Goal: Information Seeking & Learning: Check status

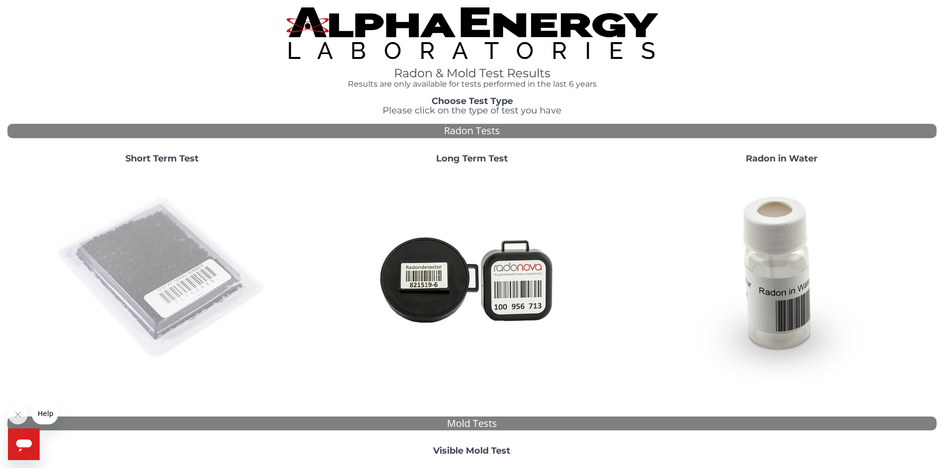
click at [144, 245] on img at bounding box center [161, 278] width 213 height 213
click at [175, 261] on img at bounding box center [161, 278] width 213 height 213
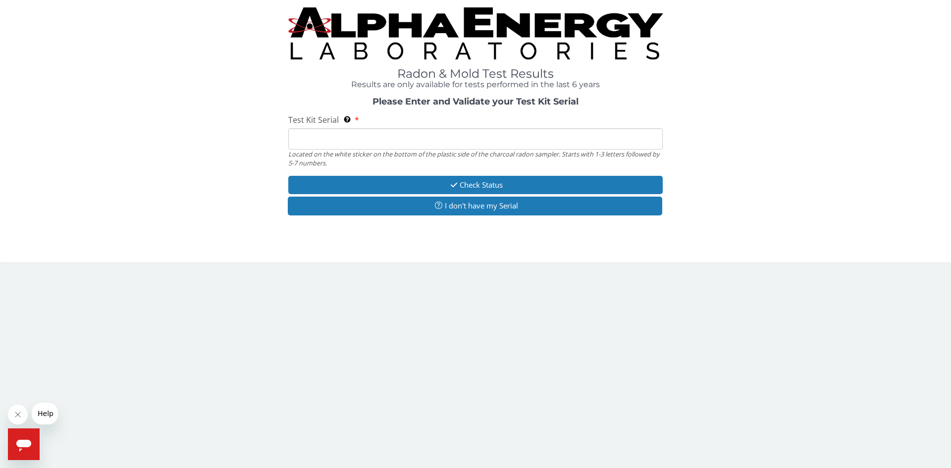
click at [359, 138] on input "Test Kit Serial Located on the white sticker on the bottom of the plastic side …" at bounding box center [475, 138] width 375 height 21
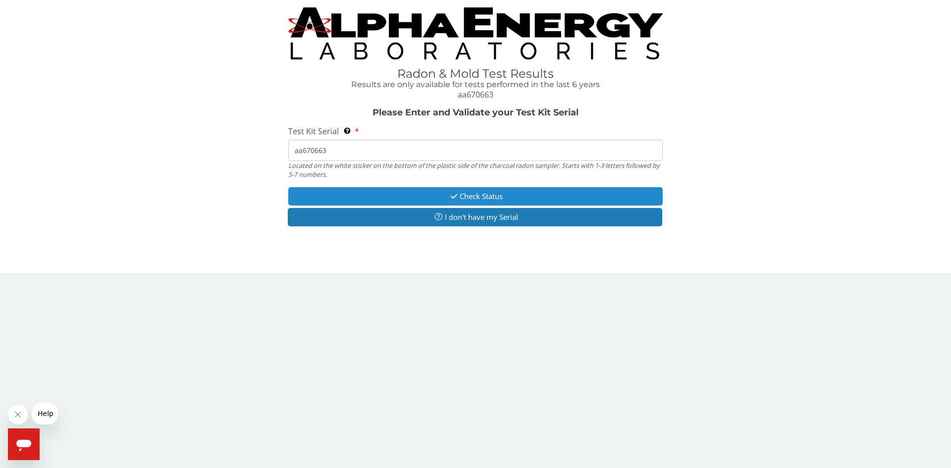
type input "aa670663"
click at [487, 198] on button "Check Status" at bounding box center [475, 196] width 375 height 18
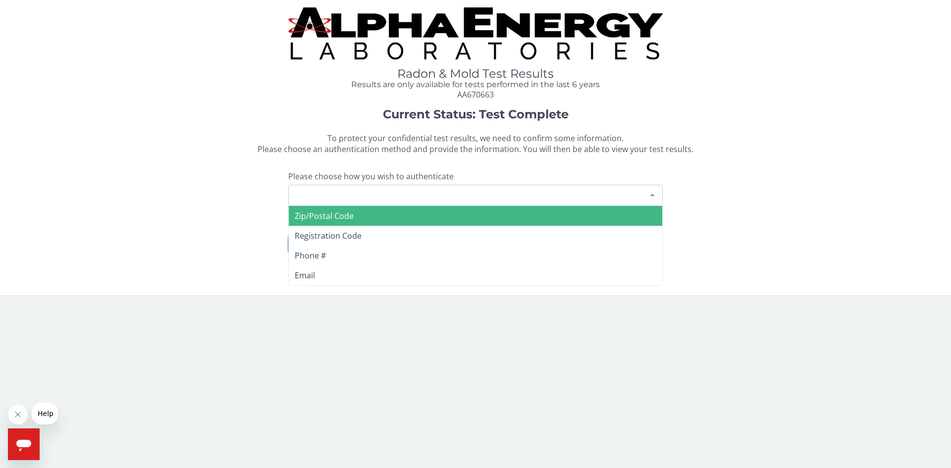
click at [451, 186] on div "Please make a selection" at bounding box center [475, 195] width 375 height 21
click at [332, 216] on span "Zip/Postal Code" at bounding box center [324, 216] width 59 height 11
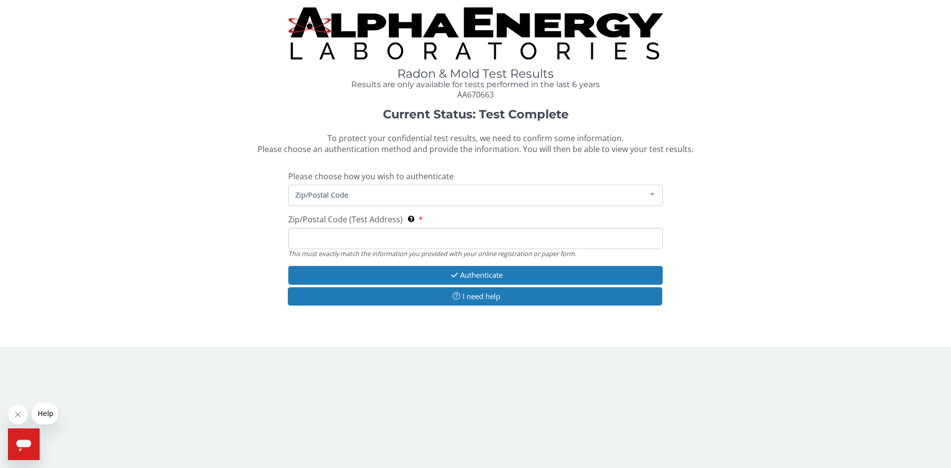
click at [350, 245] on input "Zip/Postal Code (Test Address) This must exactly match the information you prov…" at bounding box center [475, 238] width 375 height 21
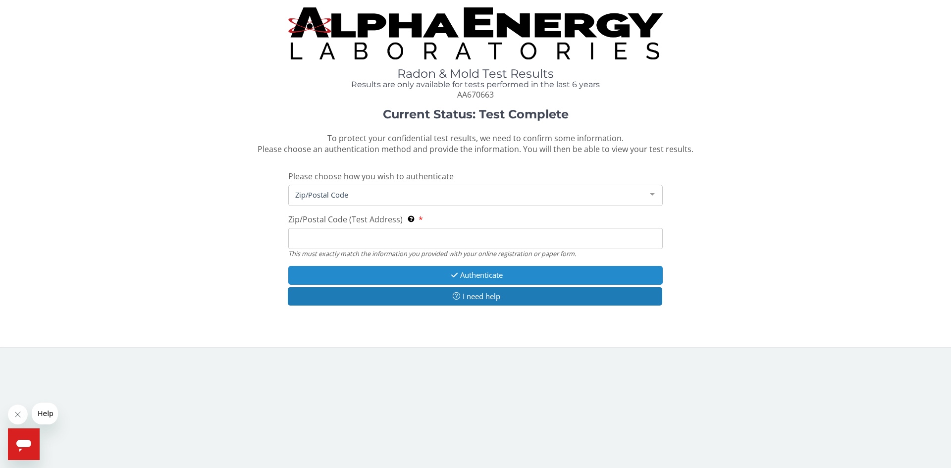
type input "53172"
click at [473, 275] on button "Authenticate" at bounding box center [475, 275] width 375 height 18
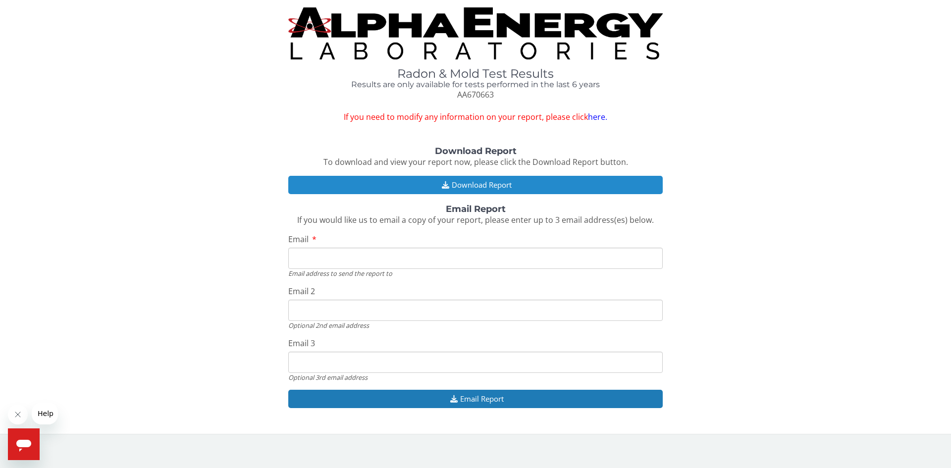
click at [488, 187] on button "Download Report" at bounding box center [475, 185] width 375 height 18
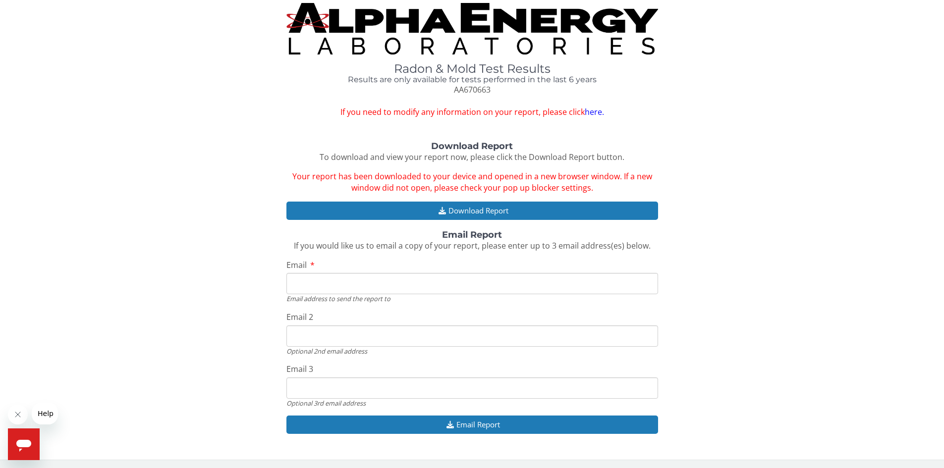
scroll to position [6, 0]
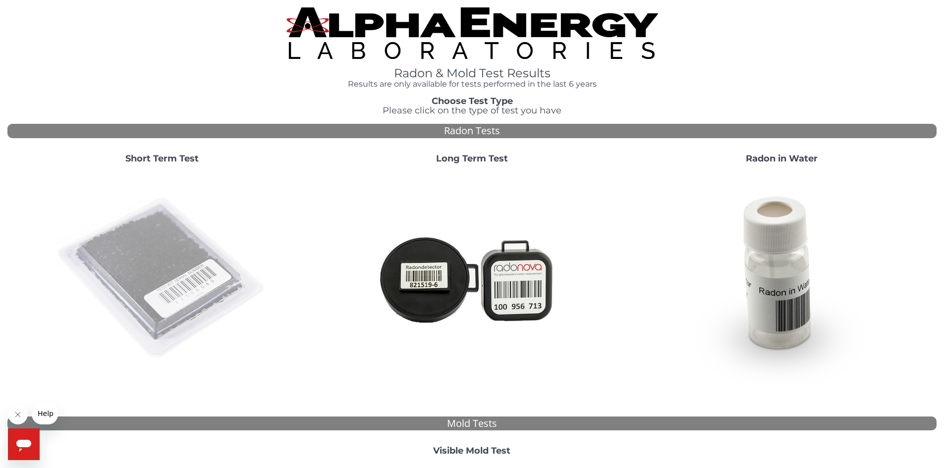
click at [153, 263] on img at bounding box center [161, 278] width 213 height 213
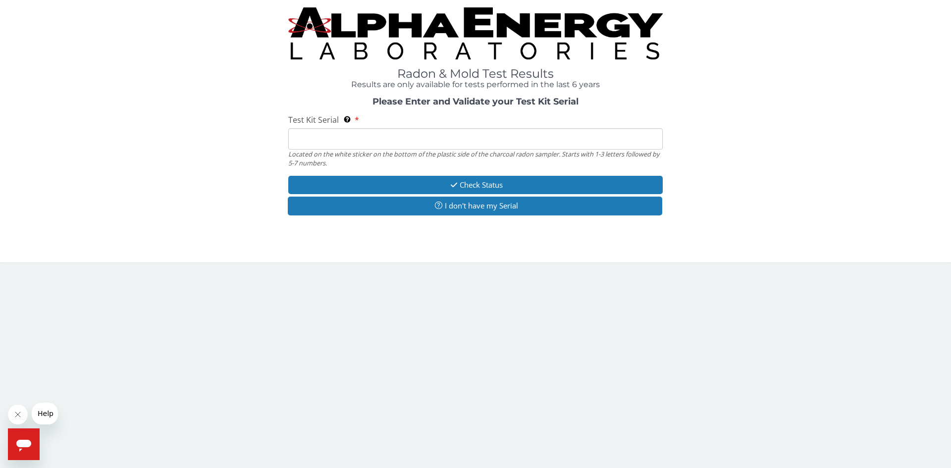
click at [346, 134] on input "Test Kit Serial Located on the white sticker on the bottom of the plastic side …" at bounding box center [475, 138] width 375 height 21
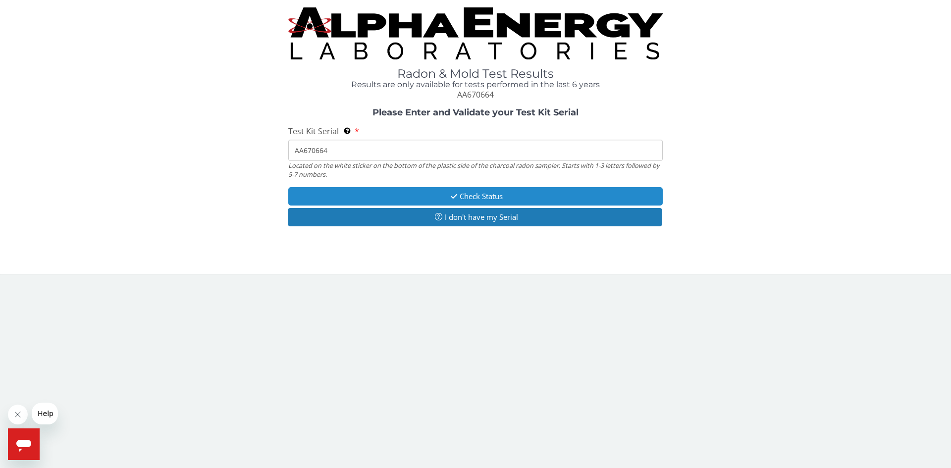
type input "AA670664"
click at [499, 199] on button "Check Status" at bounding box center [475, 196] width 375 height 18
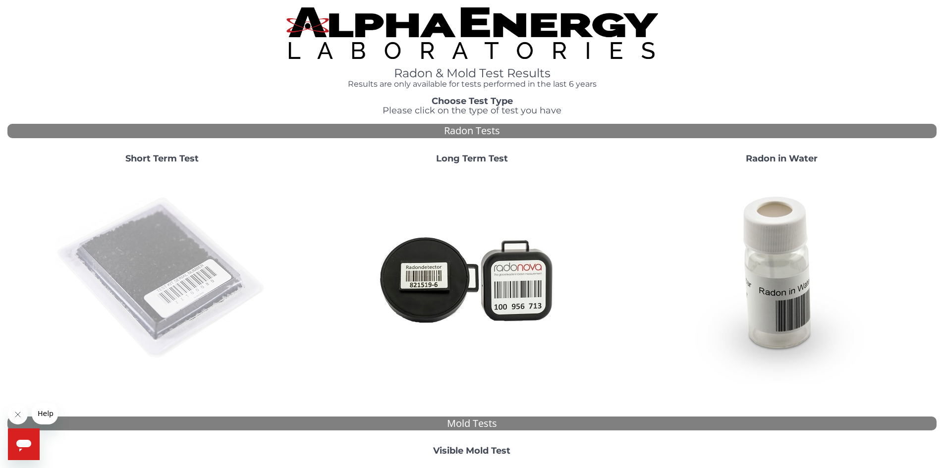
click at [172, 254] on img at bounding box center [161, 278] width 213 height 213
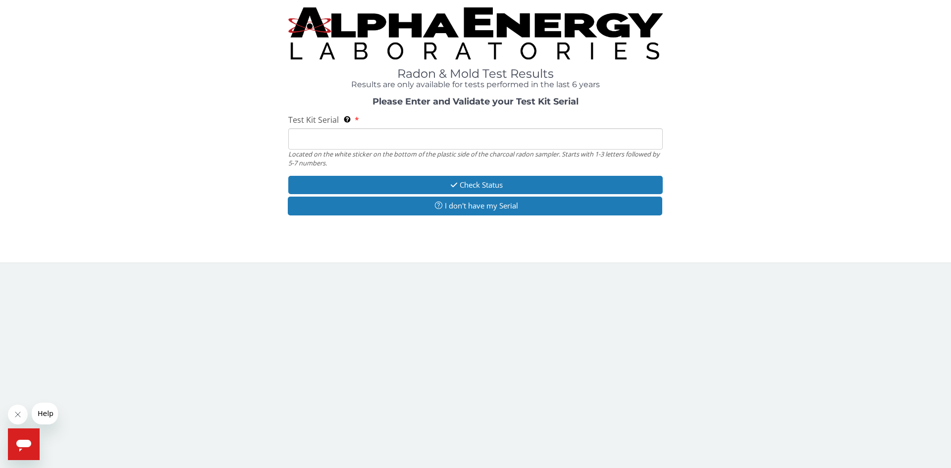
click at [335, 142] on input "Test Kit Serial Located on the white sticker on the bottom of the plastic side …" at bounding box center [475, 138] width 375 height 21
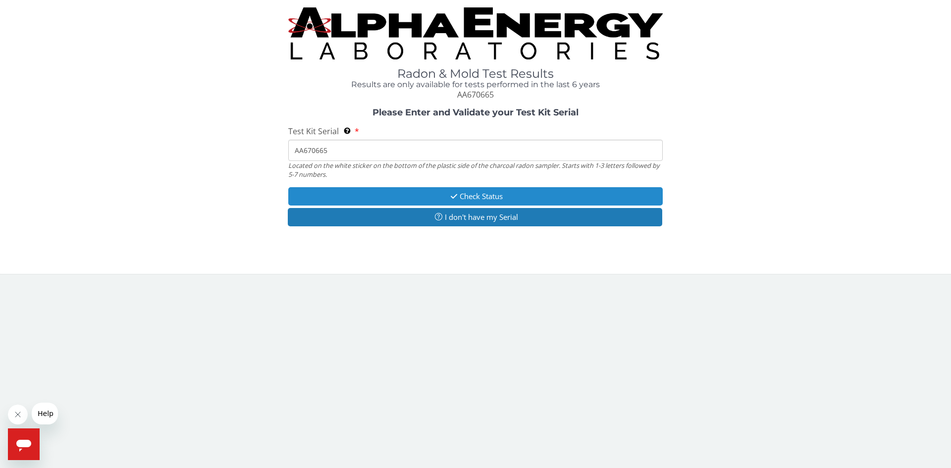
type input "AA670665"
click at [493, 191] on button "Check Status" at bounding box center [475, 196] width 375 height 18
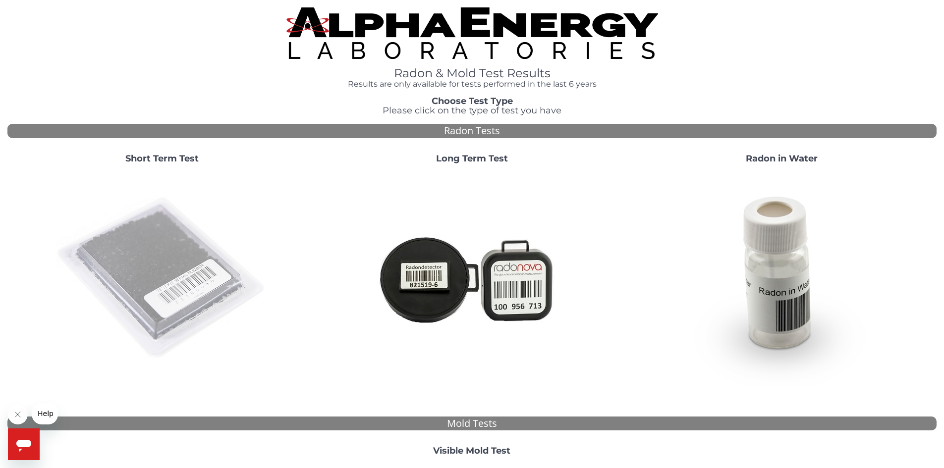
click at [178, 261] on img at bounding box center [161, 278] width 213 height 213
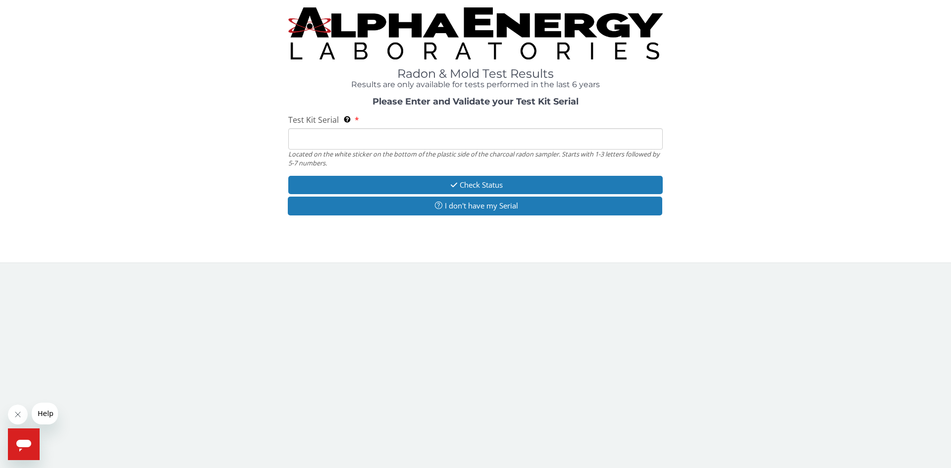
click at [365, 128] on div "Test Kit Serial Located on the white sticker on the bottom of the plastic side …" at bounding box center [475, 140] width 375 height 53
click at [370, 136] on input "Test Kit Serial Located on the white sticker on the bottom of the plastic side …" at bounding box center [475, 138] width 375 height 21
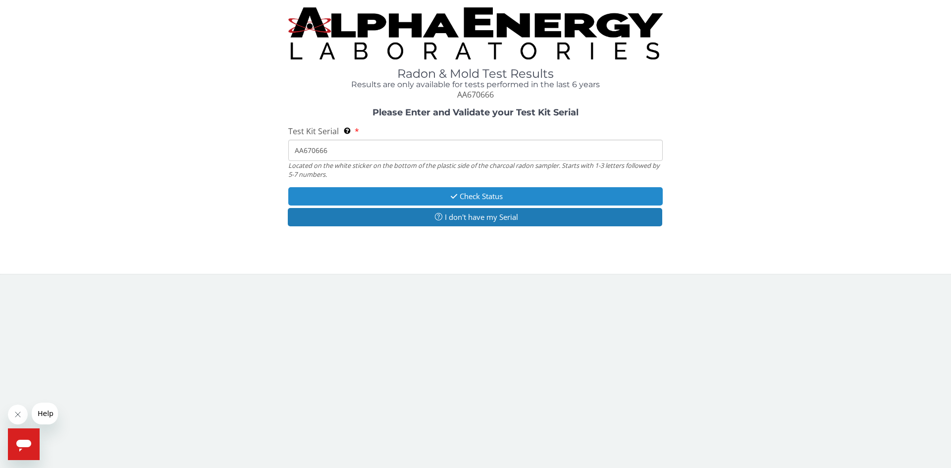
type input "AA670666"
click at [492, 193] on button "Check Status" at bounding box center [475, 196] width 375 height 18
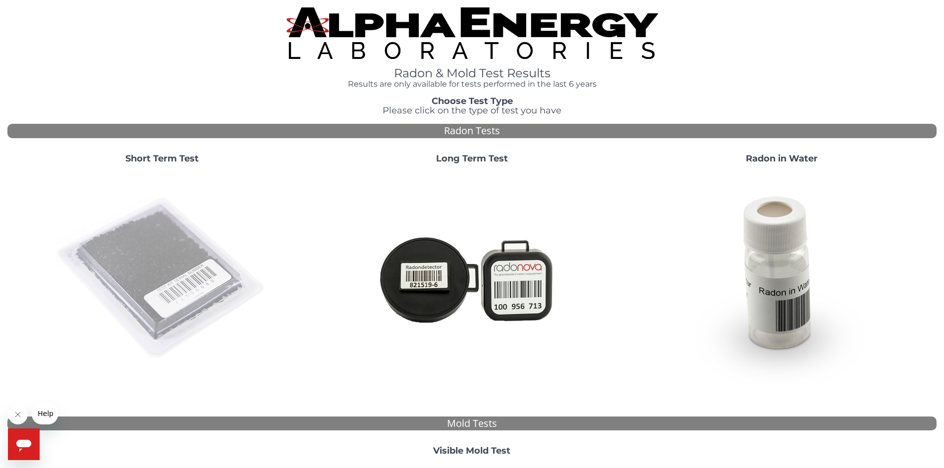
click at [188, 259] on img at bounding box center [161, 278] width 213 height 213
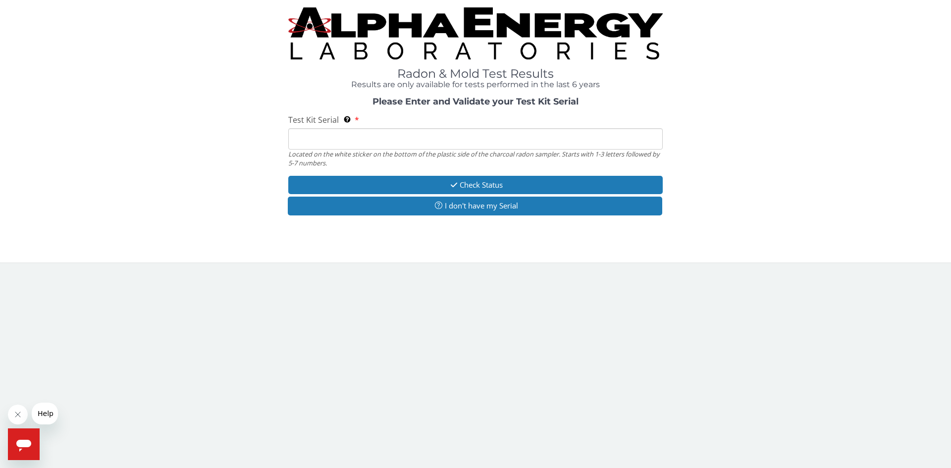
click at [347, 142] on input "Test Kit Serial Located on the white sticker on the bottom of the plastic side …" at bounding box center [475, 138] width 375 height 21
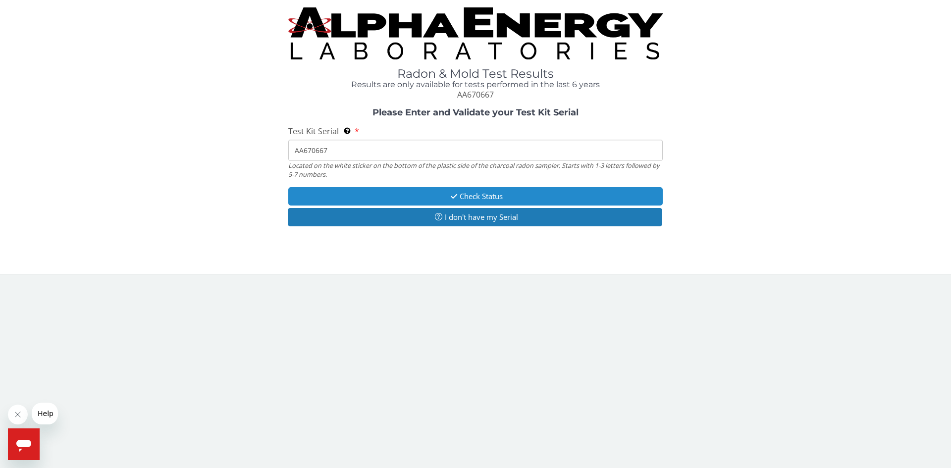
type input "AA670667"
click at [493, 199] on button "Check Status" at bounding box center [475, 196] width 375 height 18
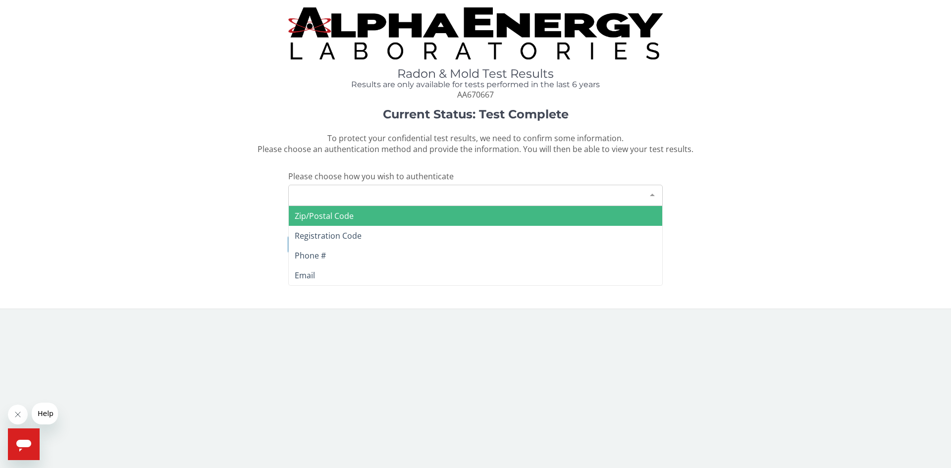
click at [448, 194] on div "Please make a selection" at bounding box center [475, 195] width 375 height 21
click at [331, 216] on span "Zip/Postal Code" at bounding box center [324, 216] width 59 height 11
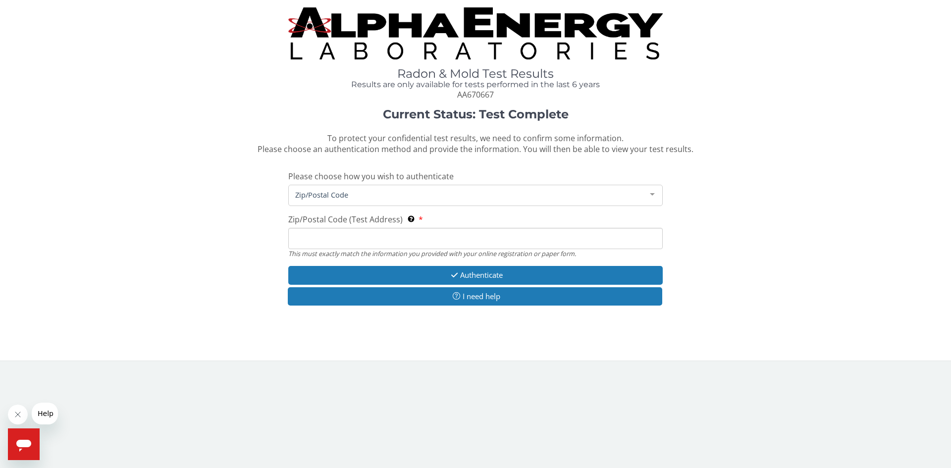
click at [347, 245] on input "Zip/Postal Code (Test Address) This must exactly match the information you prov…" at bounding box center [475, 238] width 375 height 21
type input "53172"
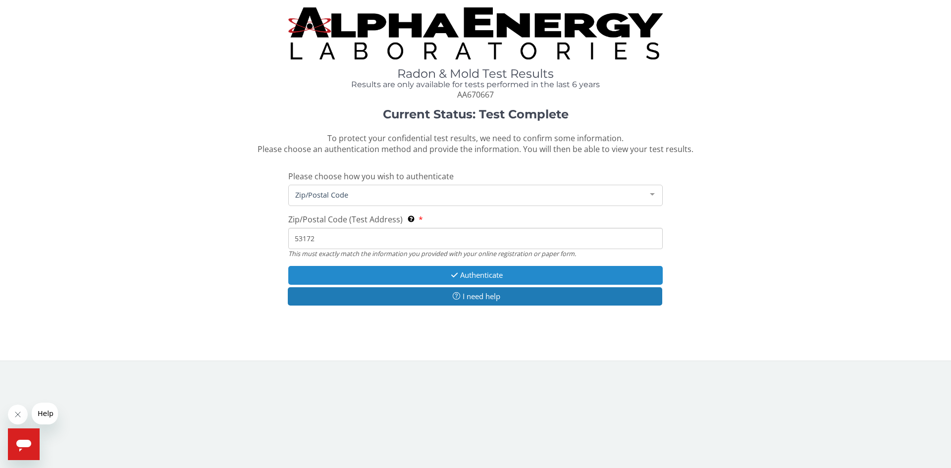
click at [487, 277] on button "Authenticate" at bounding box center [475, 275] width 375 height 18
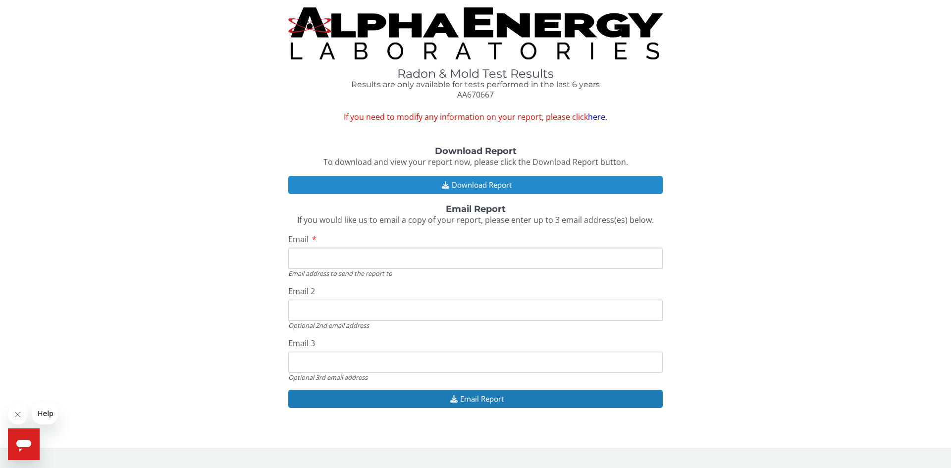
click at [472, 182] on button "Download Report" at bounding box center [475, 185] width 375 height 18
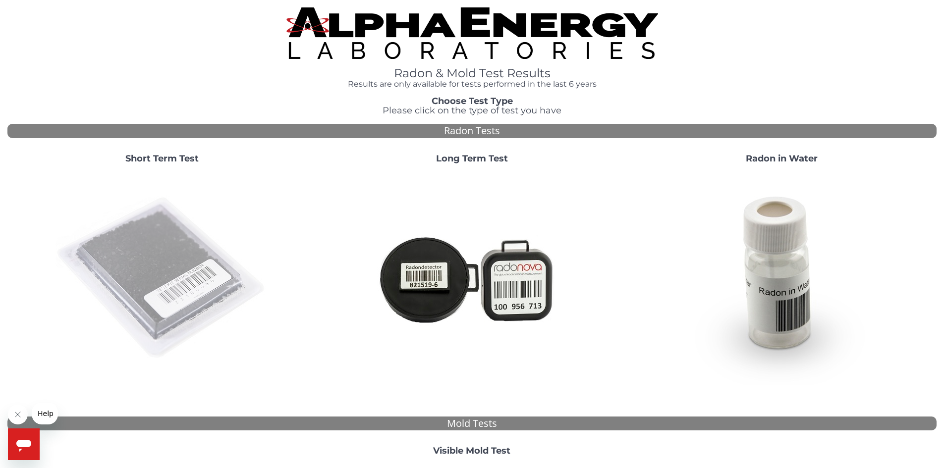
click at [133, 264] on img at bounding box center [161, 278] width 213 height 213
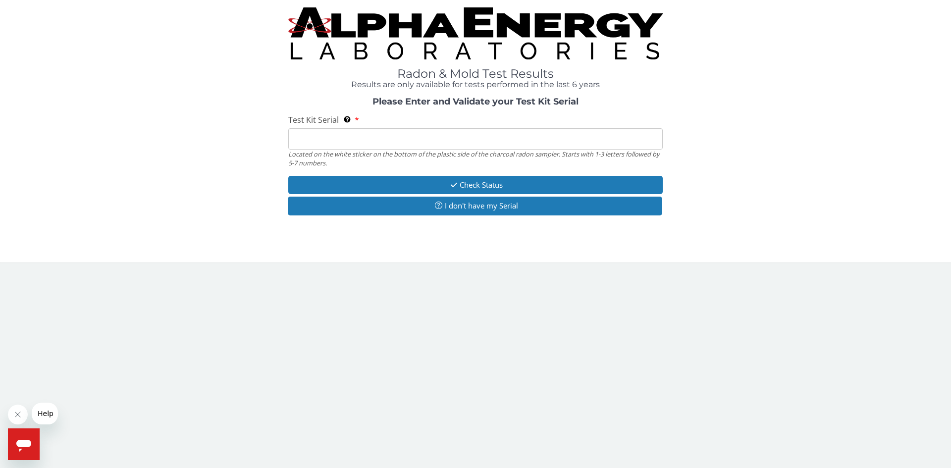
click at [388, 135] on input "Test Kit Serial Located on the white sticker on the bottom of the plastic side …" at bounding box center [475, 138] width 375 height 21
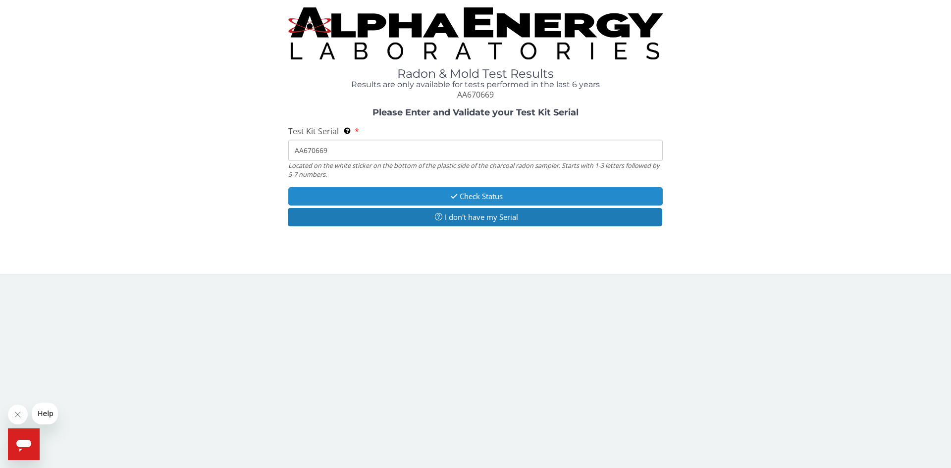
type input "AA670669"
click at [490, 192] on button "Check Status" at bounding box center [475, 196] width 375 height 18
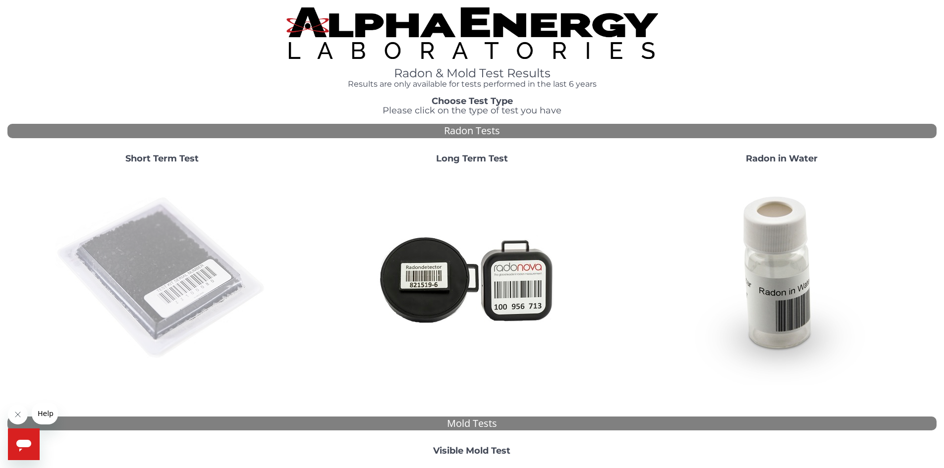
click at [144, 279] on img at bounding box center [161, 278] width 213 height 213
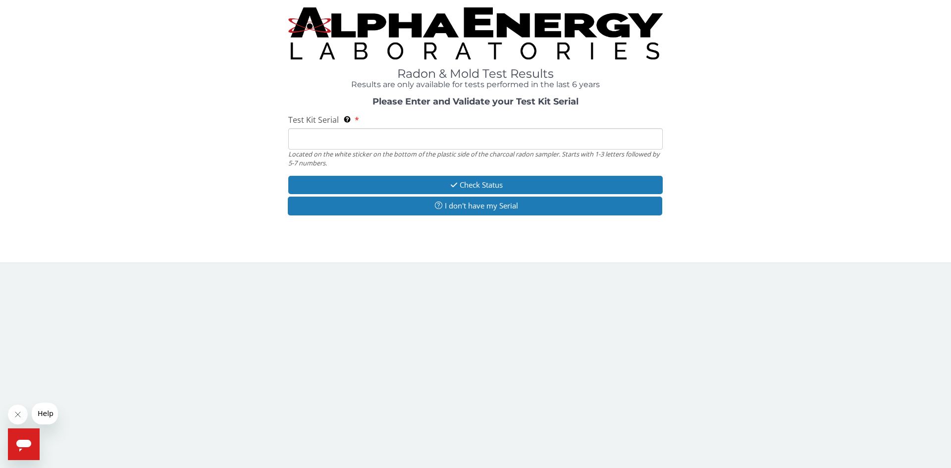
click at [330, 137] on input "Test Kit Serial Located on the white sticker on the bottom of the plastic side …" at bounding box center [475, 138] width 375 height 21
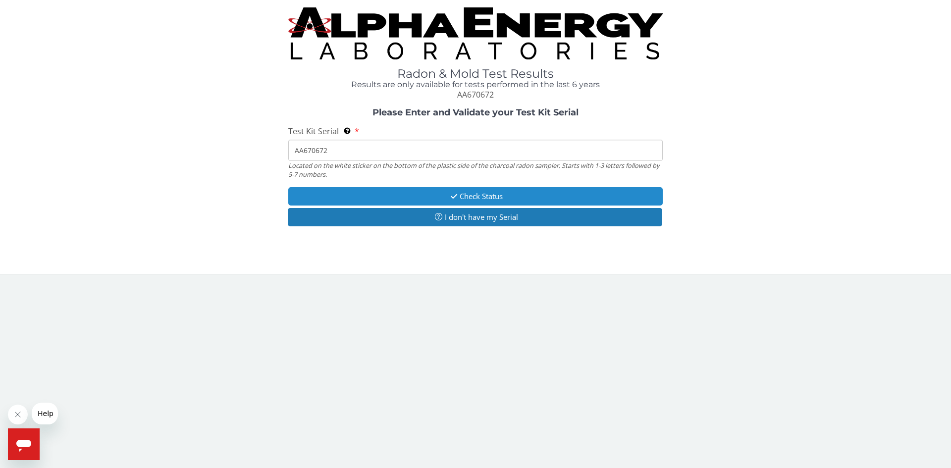
type input "AA670672"
click at [465, 201] on button "Check Status" at bounding box center [475, 196] width 375 height 18
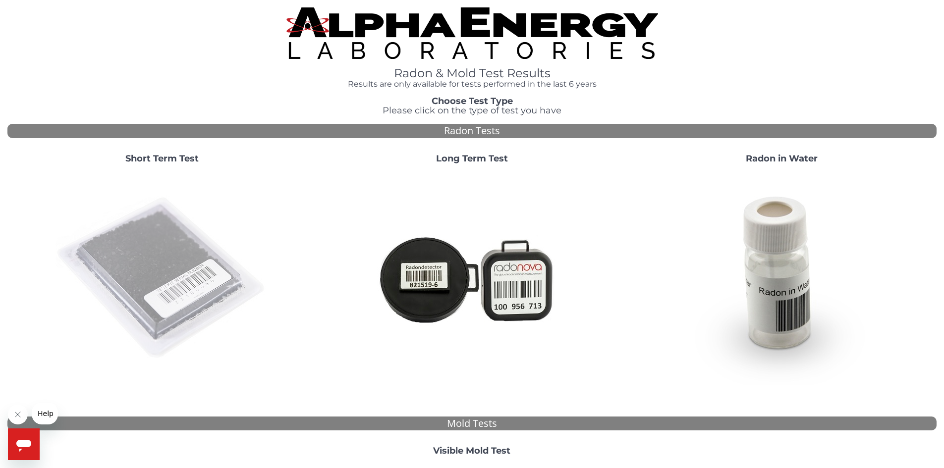
click at [155, 253] on img at bounding box center [161, 278] width 213 height 213
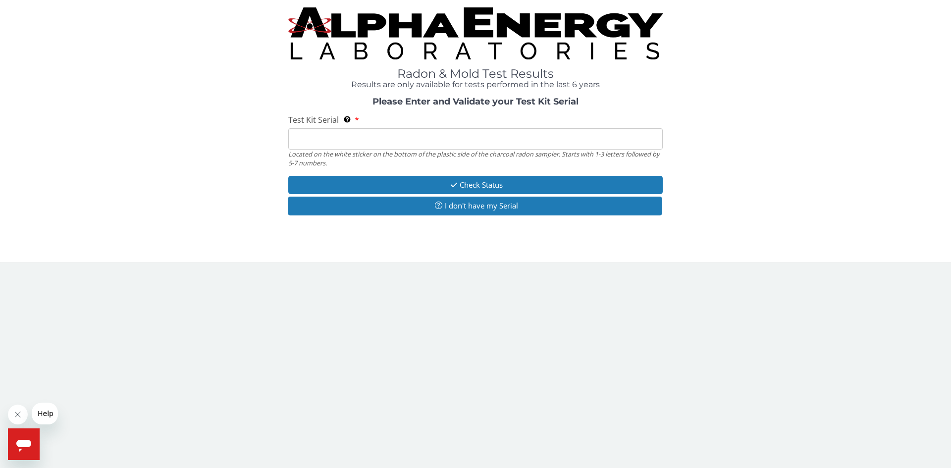
click at [342, 143] on input "Test Kit Serial Located on the white sticker on the bottom of the plastic side …" at bounding box center [475, 138] width 375 height 21
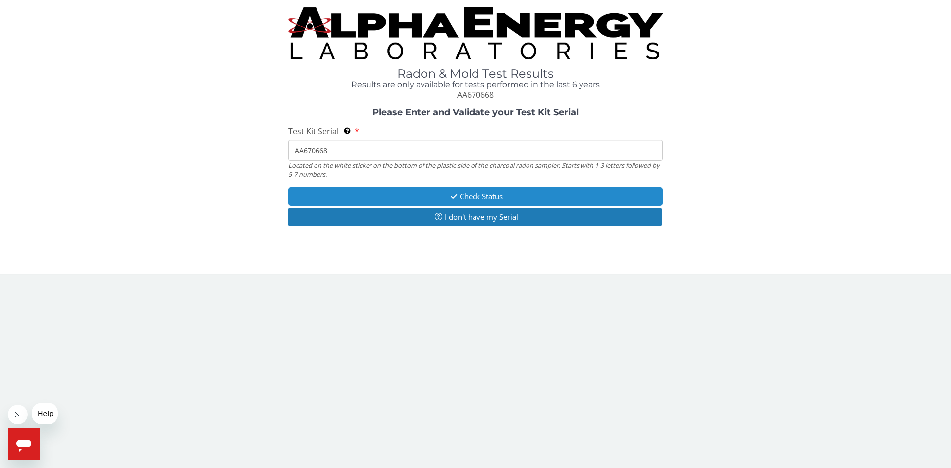
type input "AA670668"
click at [502, 199] on button "Check Status" at bounding box center [475, 196] width 375 height 18
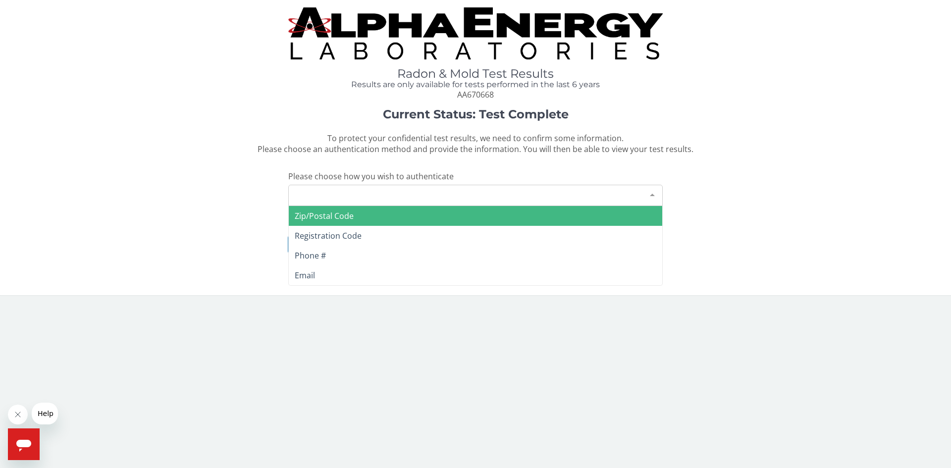
click at [421, 204] on div "Please make a selection" at bounding box center [475, 195] width 375 height 21
click at [323, 214] on span "Zip/Postal Code" at bounding box center [324, 216] width 59 height 11
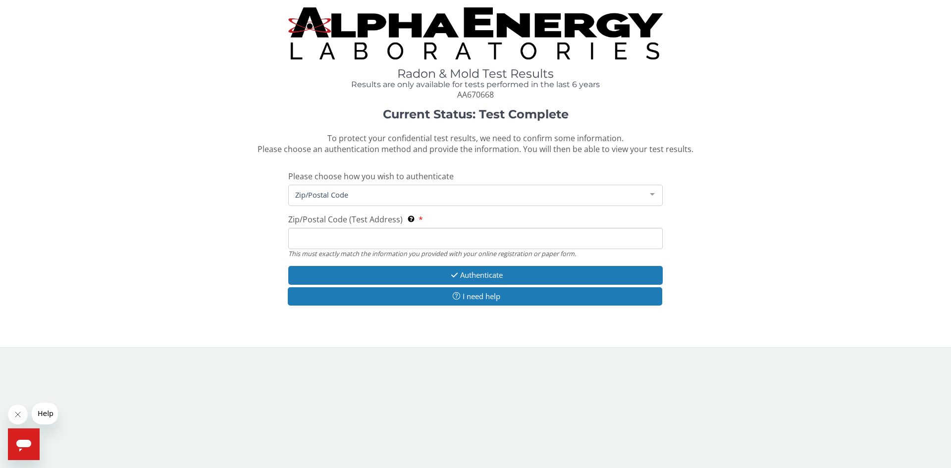
click at [386, 236] on input "Zip/Postal Code (Test Address) This must exactly match the information you prov…" at bounding box center [475, 238] width 375 height 21
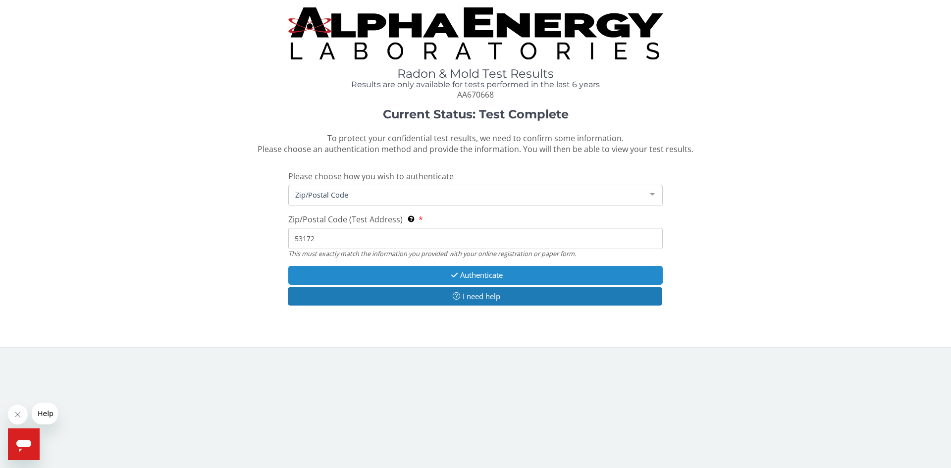
click at [473, 276] on button "Authenticate" at bounding box center [475, 275] width 375 height 18
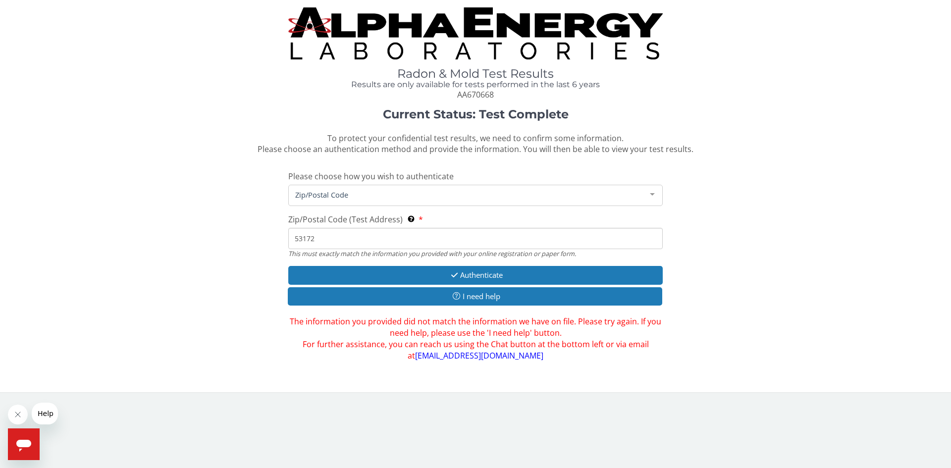
drag, startPoint x: 322, startPoint y: 242, endPoint x: 279, endPoint y: 237, distance: 42.8
click at [279, 237] on div "Current Status: Test Complete To protect your confidential test results, we nee…" at bounding box center [475, 234] width 936 height 253
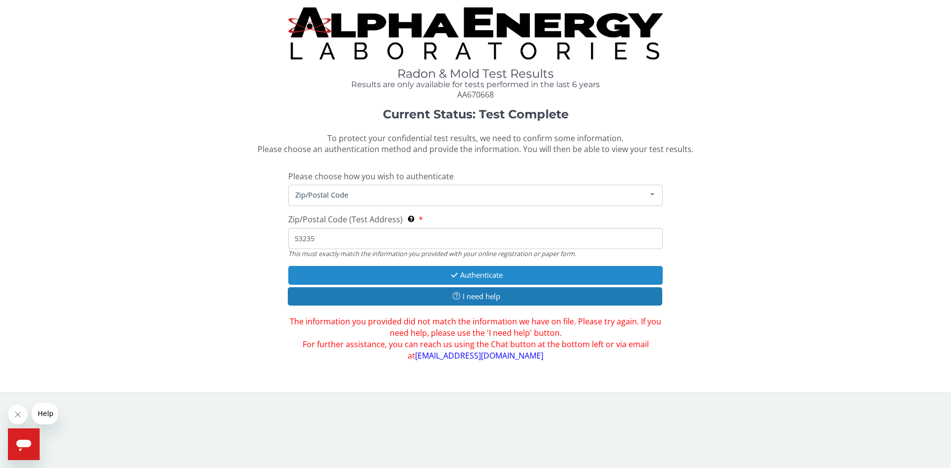
type input "53235"
click at [483, 275] on button "Authenticate" at bounding box center [475, 275] width 375 height 18
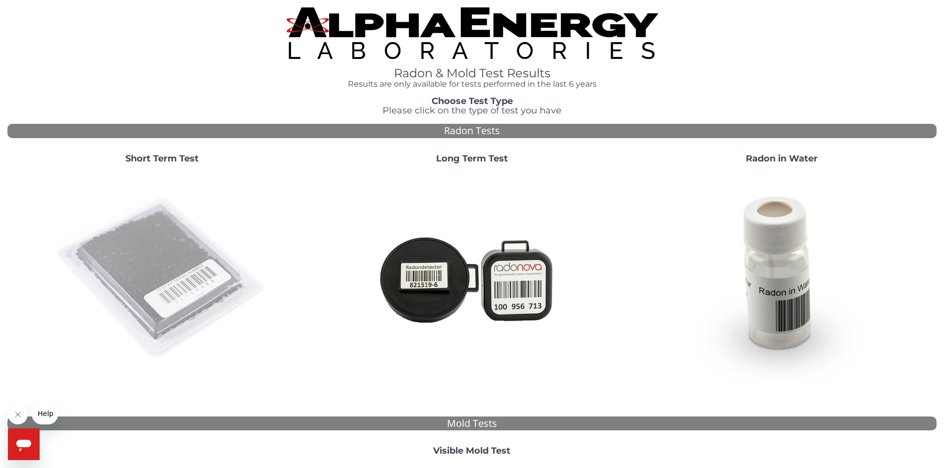
click at [139, 244] on img at bounding box center [161, 278] width 213 height 213
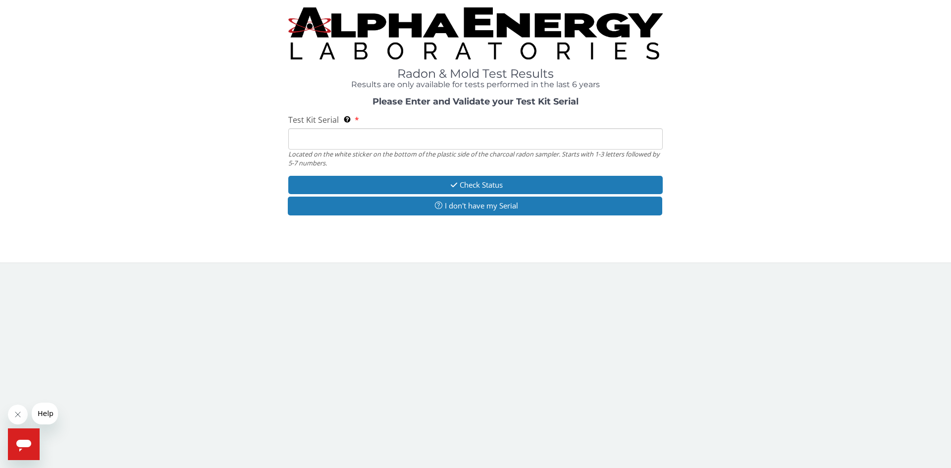
click at [345, 143] on input "Test Kit Serial Located on the white sticker on the bottom of the plastic side …" at bounding box center [475, 138] width 375 height 21
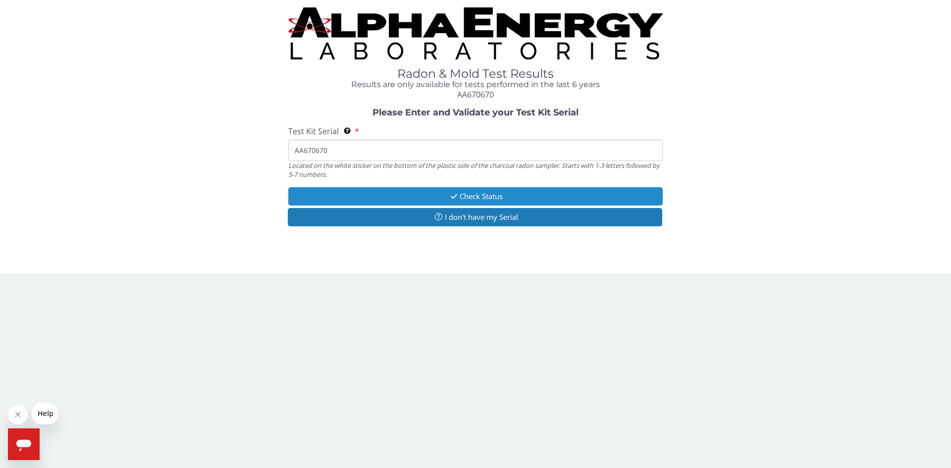
type input "AA670670"
click at [474, 199] on button "Check Status" at bounding box center [475, 196] width 375 height 18
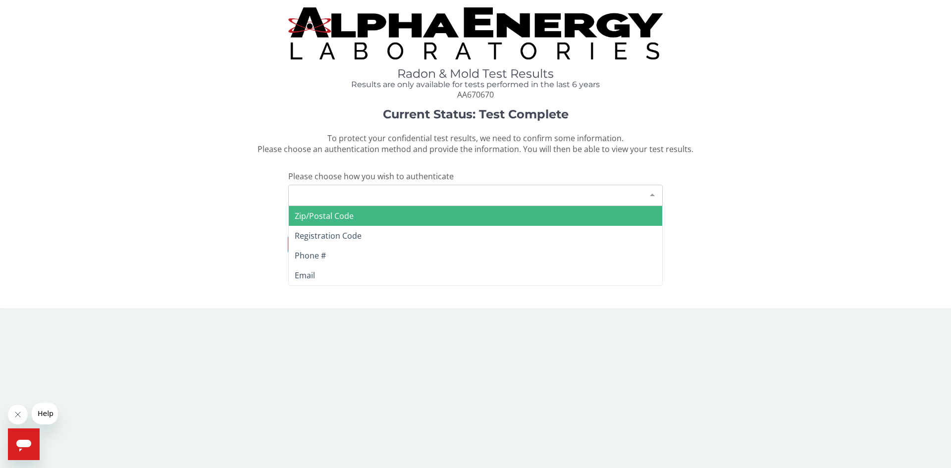
click at [366, 191] on div "Please make a selection" at bounding box center [475, 195] width 375 height 21
click at [347, 220] on span "Zip/Postal Code" at bounding box center [324, 216] width 59 height 11
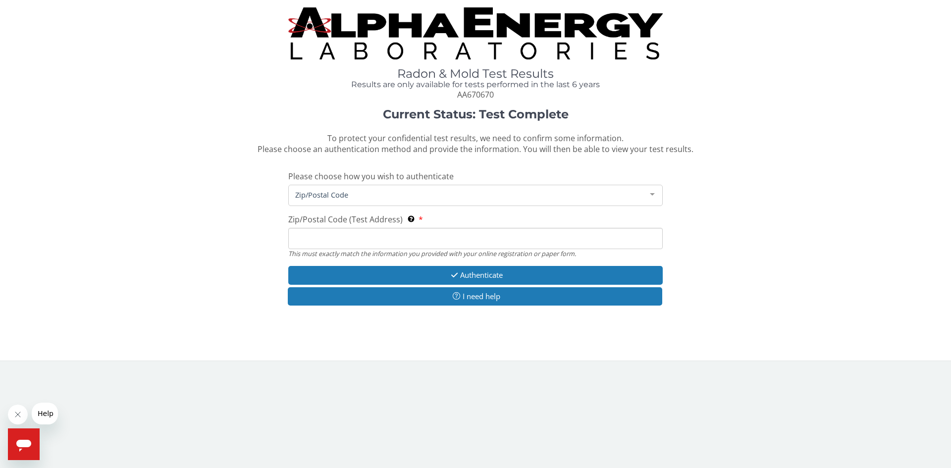
click at [363, 246] on input "Zip/Postal Code (Test Address) This must exactly match the information you prov…" at bounding box center [475, 238] width 375 height 21
type input "53172"
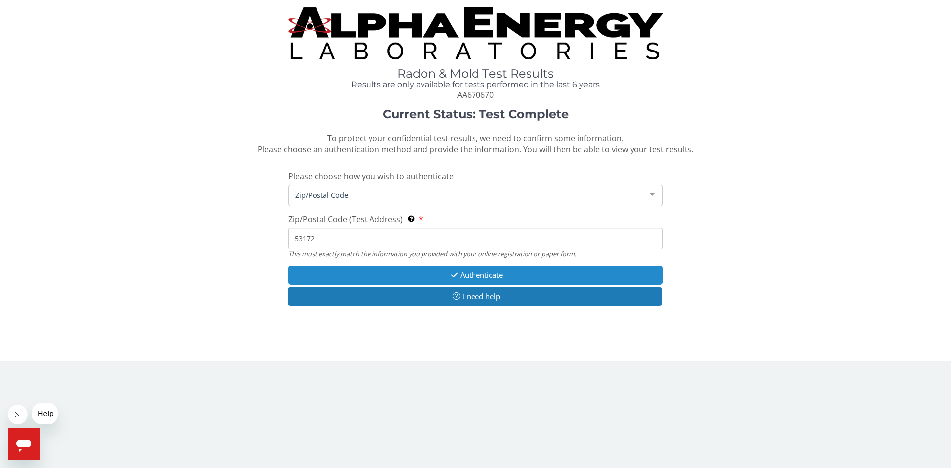
click at [483, 277] on button "Authenticate" at bounding box center [475, 275] width 375 height 18
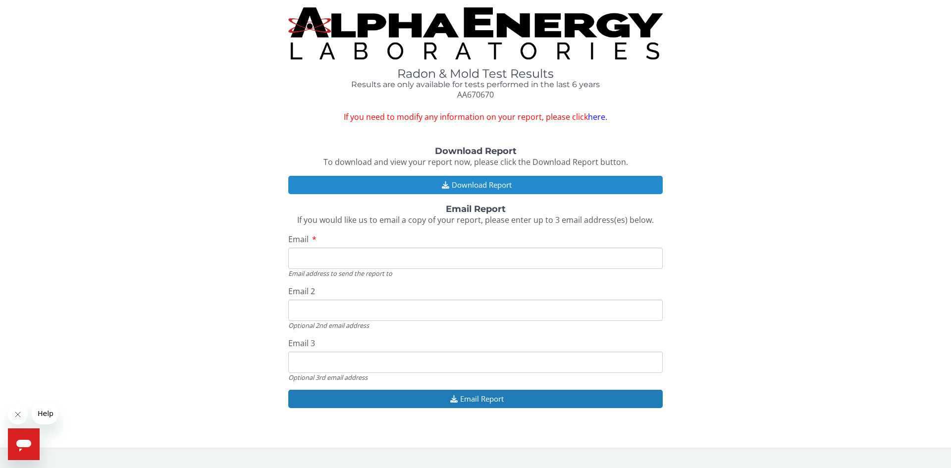
click at [465, 182] on button "Download Report" at bounding box center [475, 185] width 375 height 18
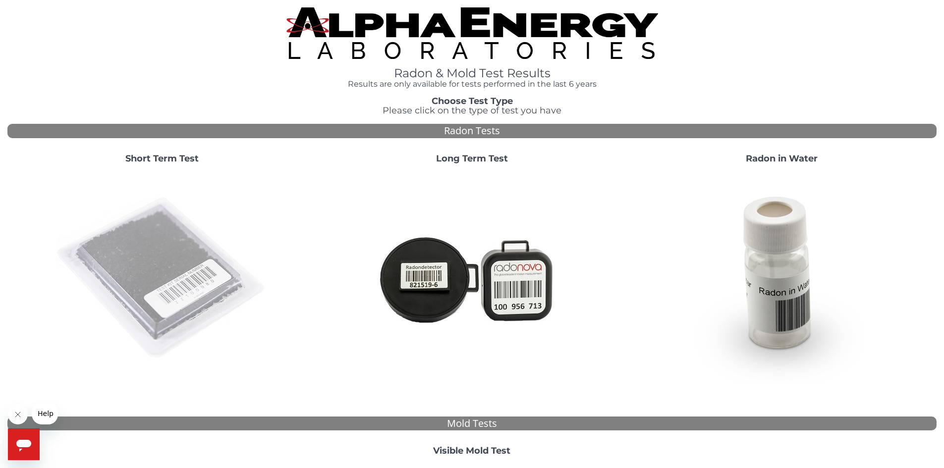
click at [141, 236] on img at bounding box center [161, 278] width 213 height 213
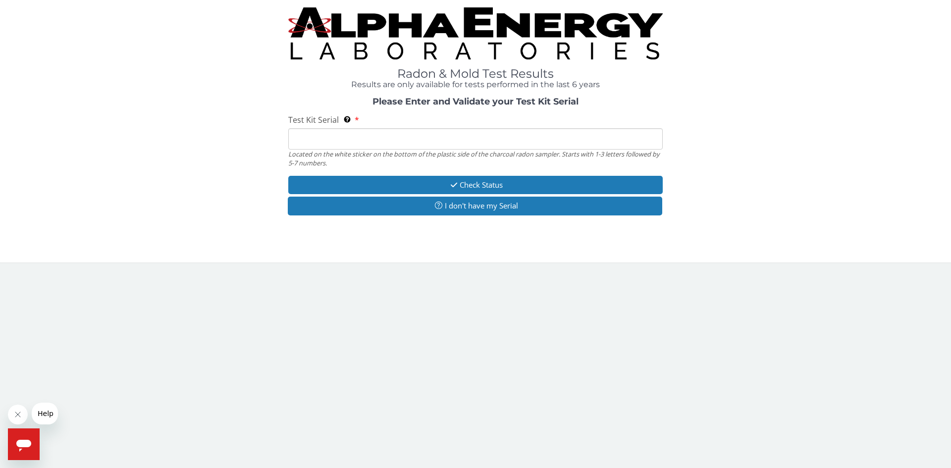
click at [366, 141] on input "Test Kit Serial Located on the white sticker on the bottom of the plastic side …" at bounding box center [475, 138] width 375 height 21
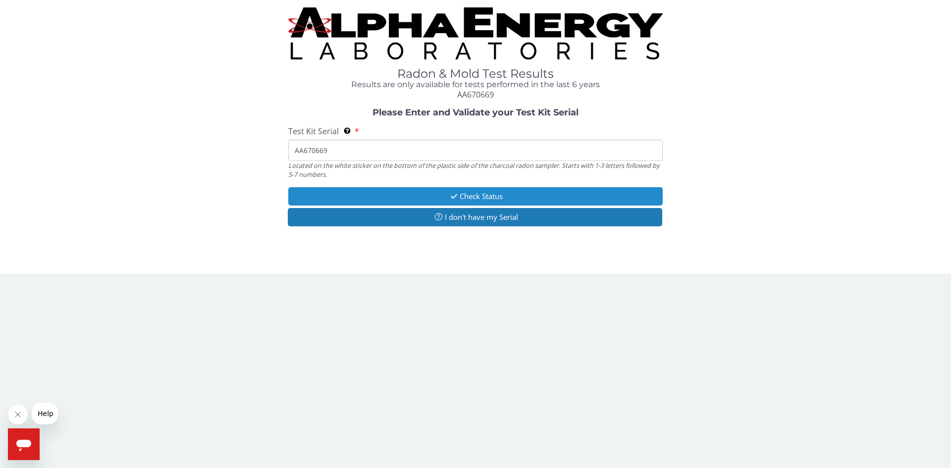
type input "AA670669"
click at [438, 193] on button "Check Status" at bounding box center [475, 196] width 375 height 18
